Goal: Task Accomplishment & Management: Manage account settings

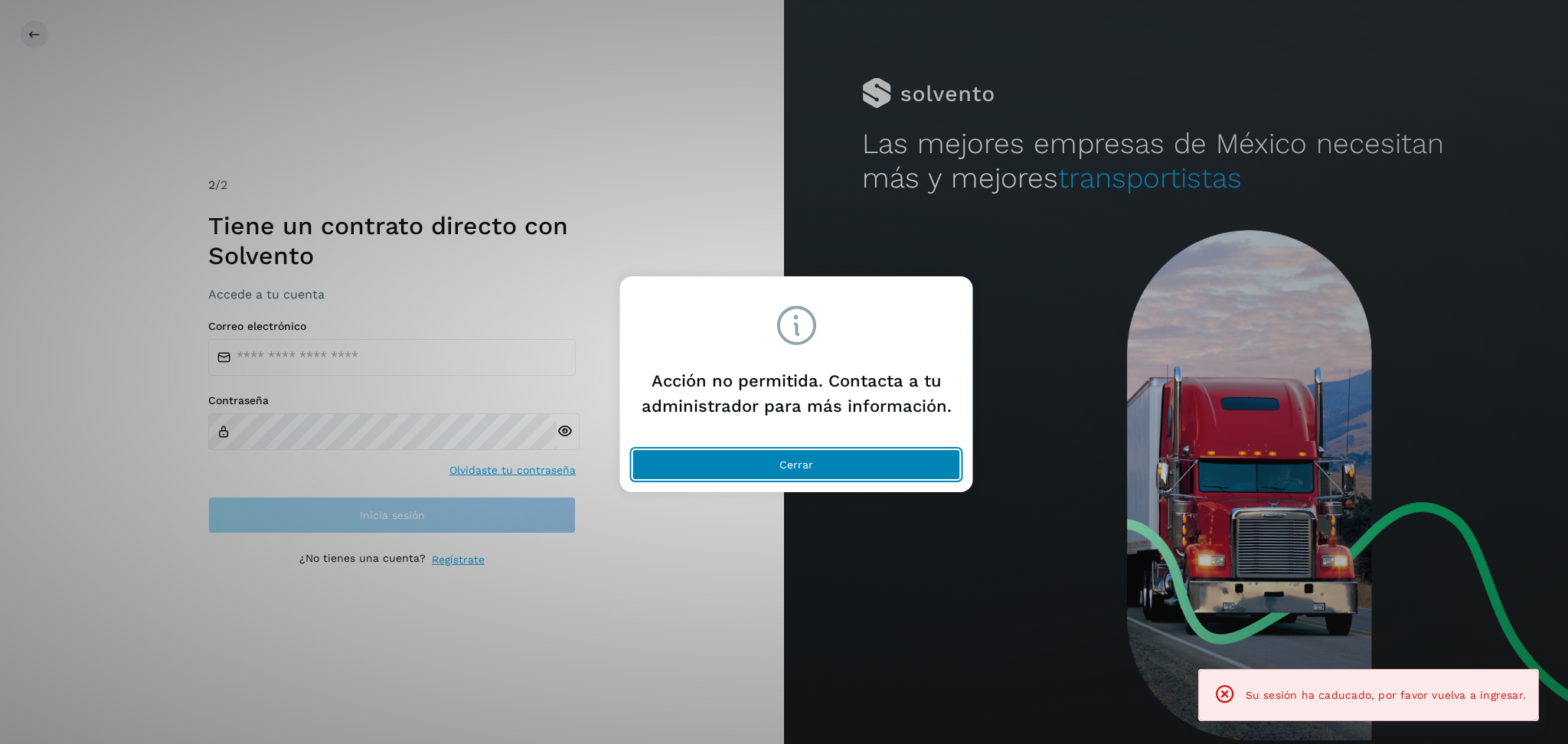
click at [799, 471] on button "Cerrar" at bounding box center [796, 465] width 328 height 30
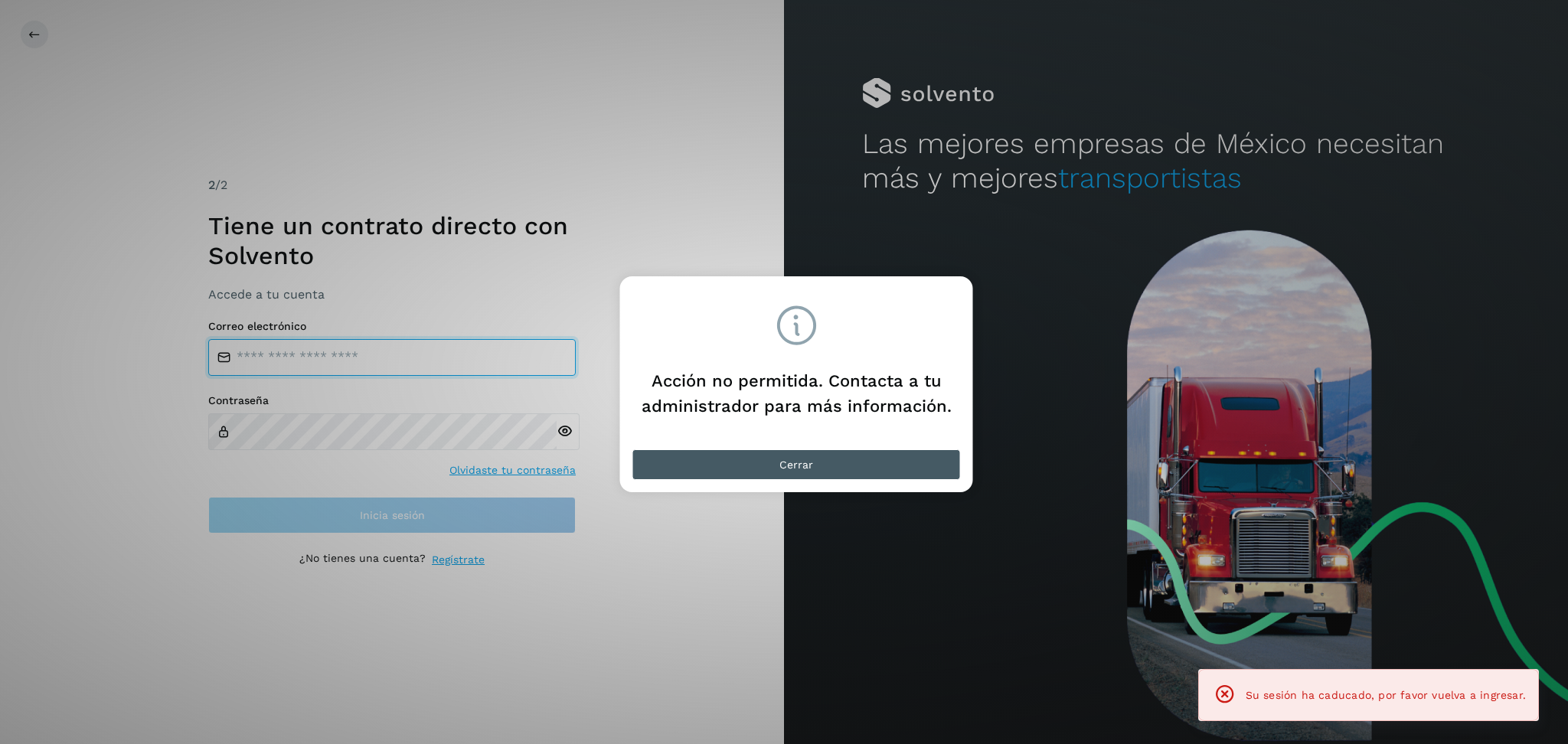
type input "**********"
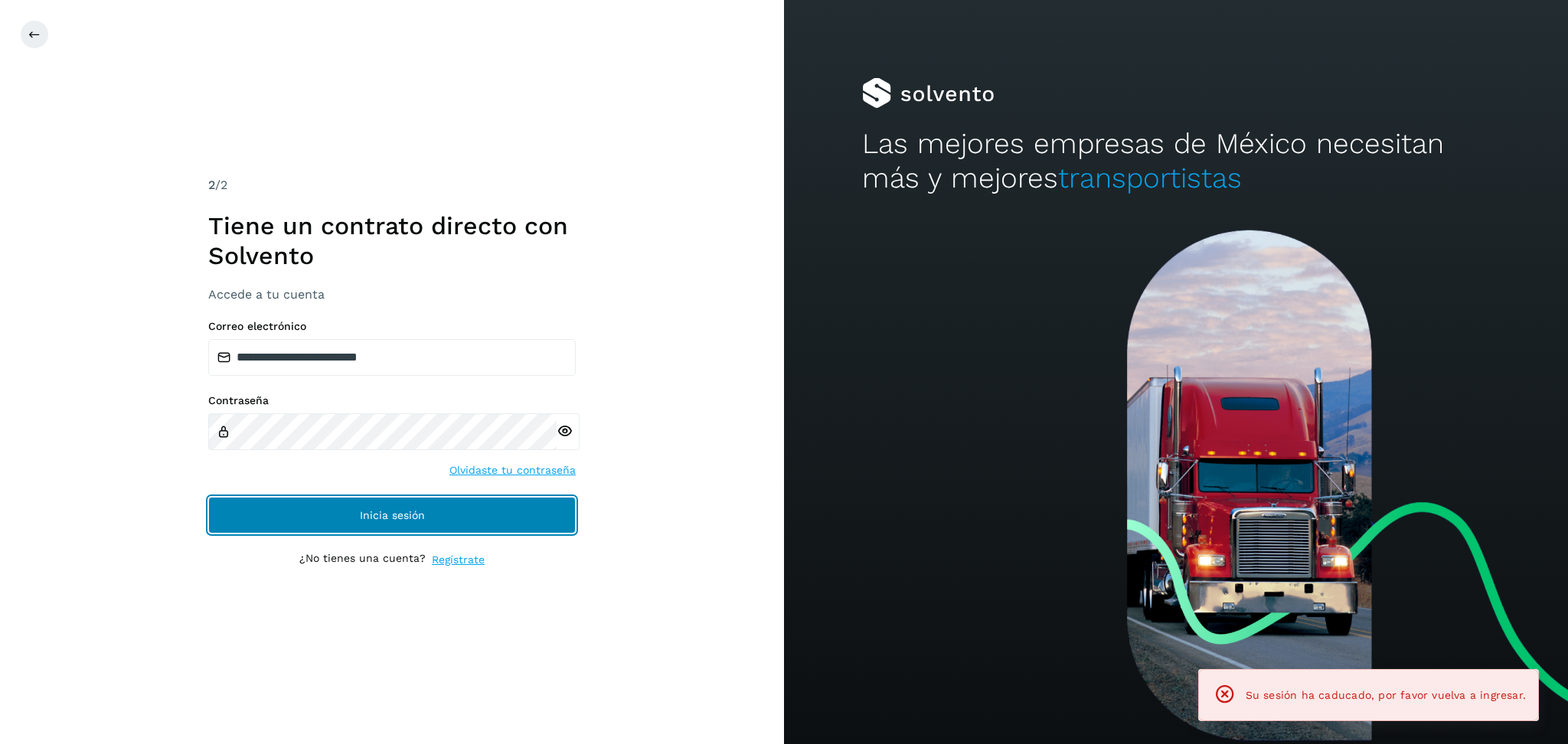
click at [426, 527] on button "Inicia sesión" at bounding box center [392, 515] width 367 height 37
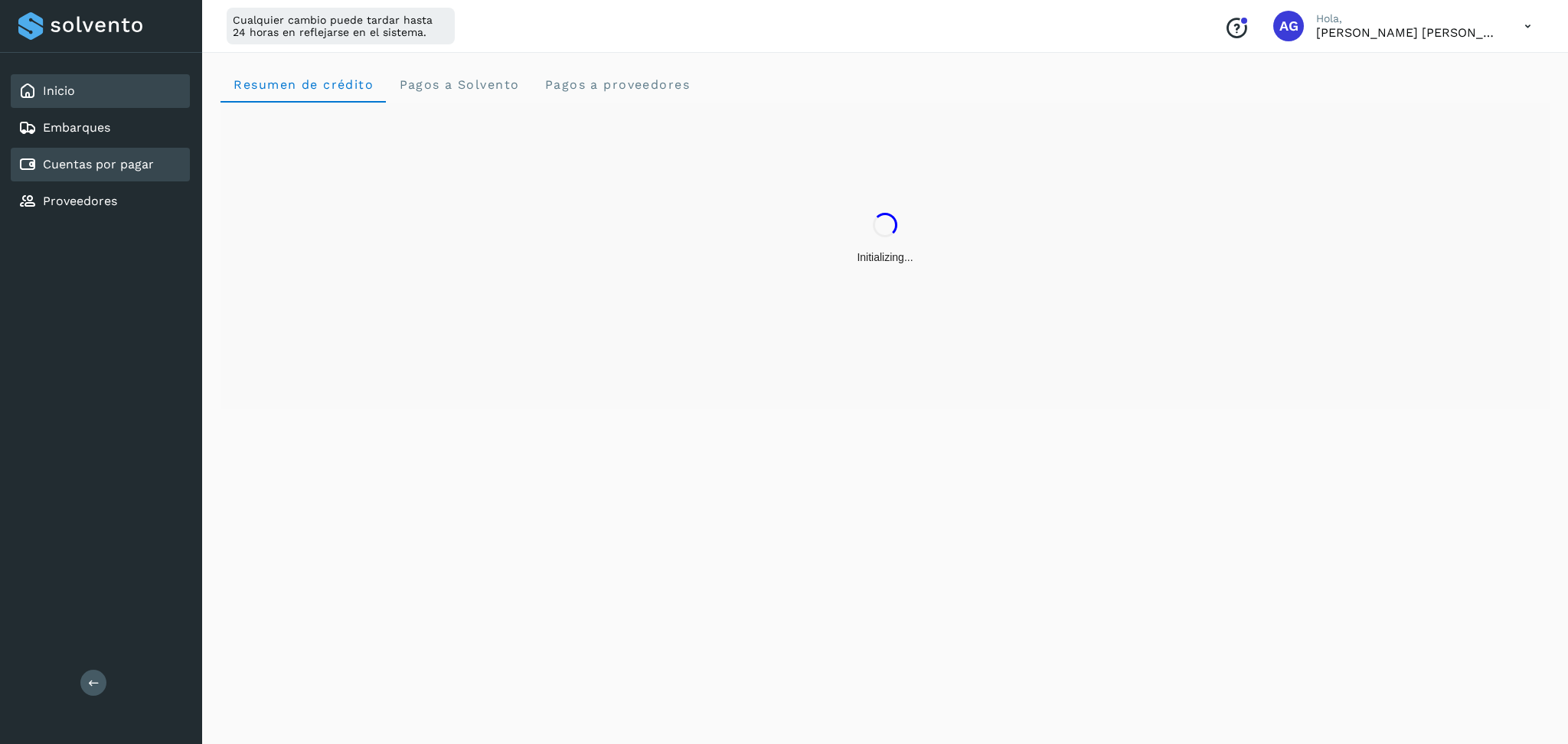
click at [136, 158] on link "Cuentas por pagar" at bounding box center [97, 164] width 111 height 14
